Goal: Task Accomplishment & Management: Manage account settings

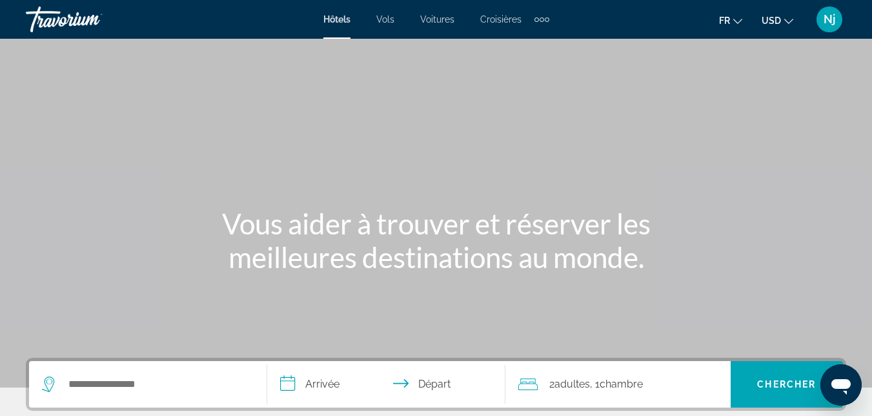
click at [828, 15] on span "Nj" at bounding box center [830, 19] width 12 height 13
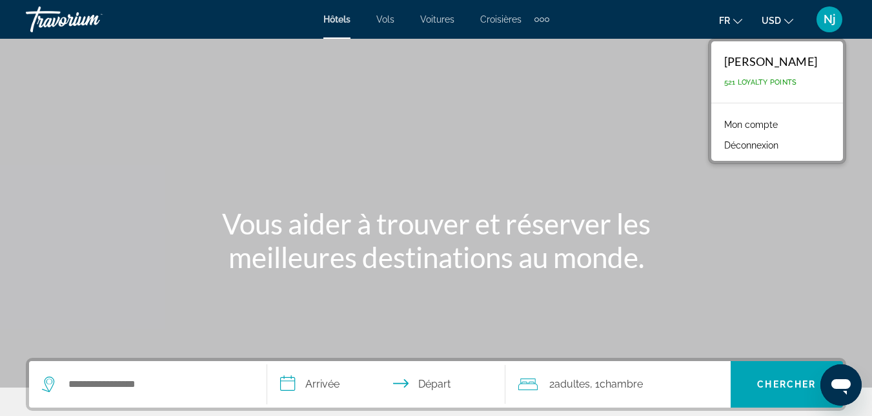
click at [773, 120] on link "Mon compte" at bounding box center [751, 124] width 66 height 17
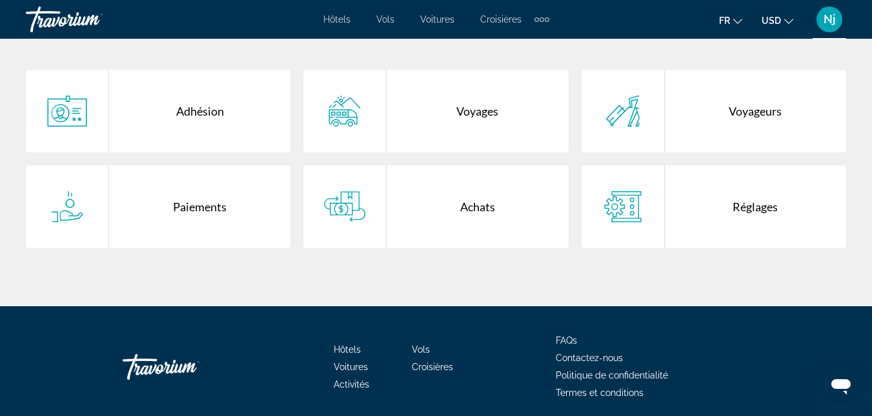
scroll to position [312, 0]
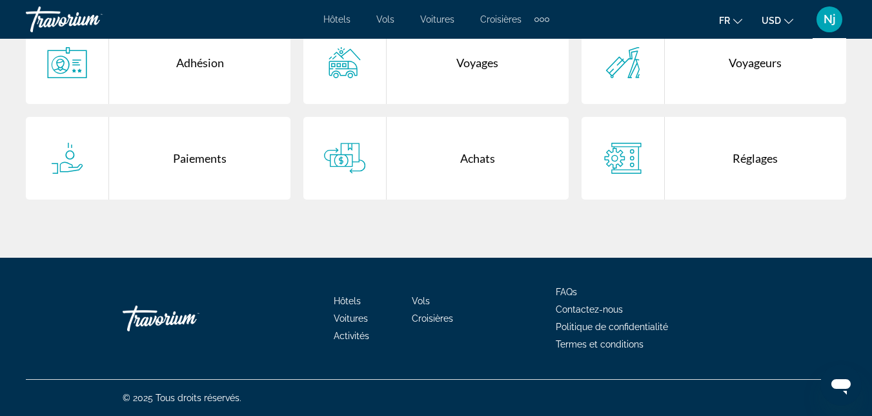
click at [467, 179] on div "Achats" at bounding box center [477, 158] width 181 height 83
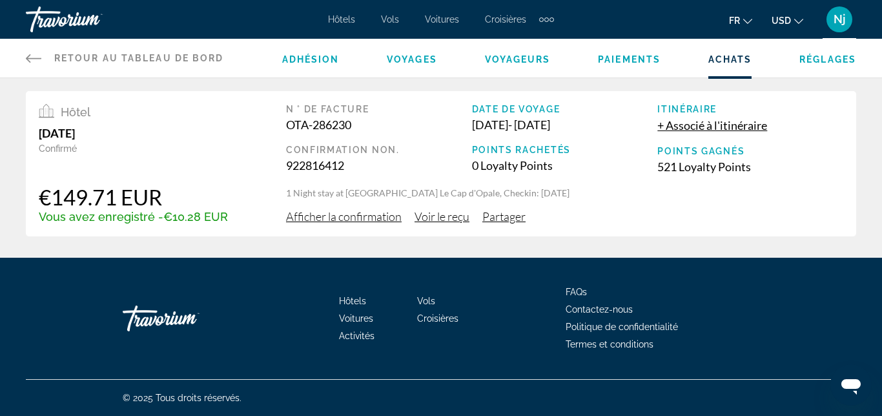
click at [743, 19] on icon "Change language" at bounding box center [747, 21] width 9 height 9
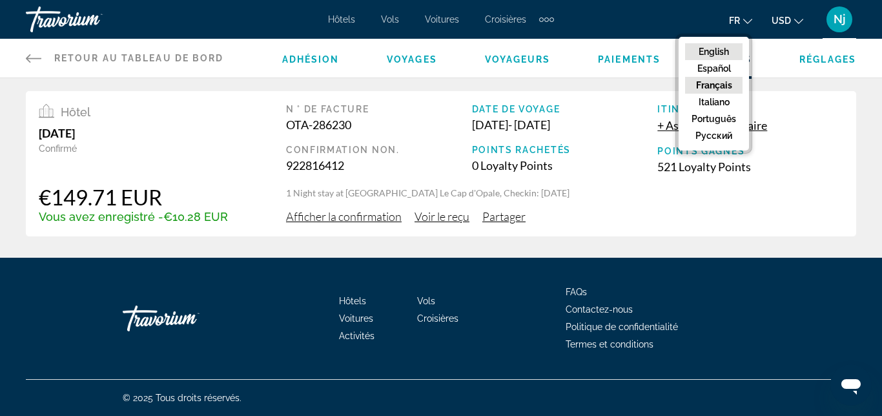
click at [707, 48] on button "English" at bounding box center [713, 51] width 57 height 17
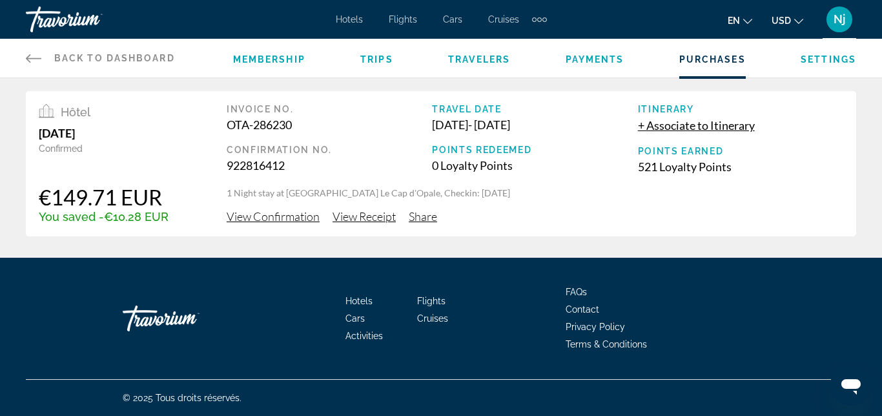
click at [285, 219] on span "View Confirmation" at bounding box center [273, 216] width 93 height 14
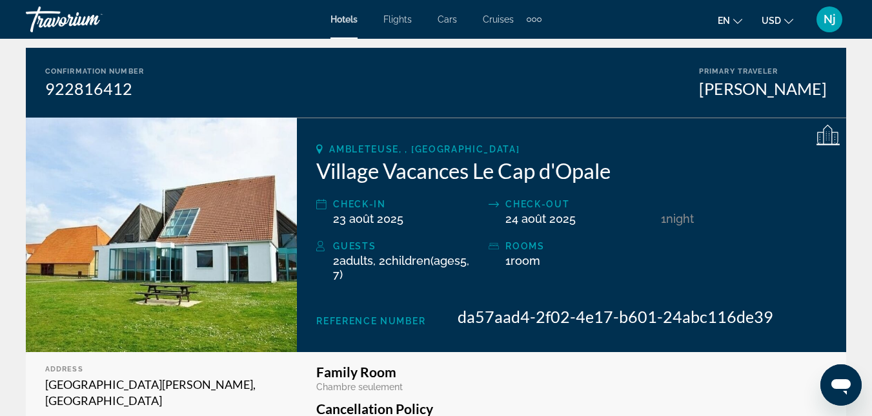
scroll to position [114, 0]
